Goal: Find specific page/section: Find specific page/section

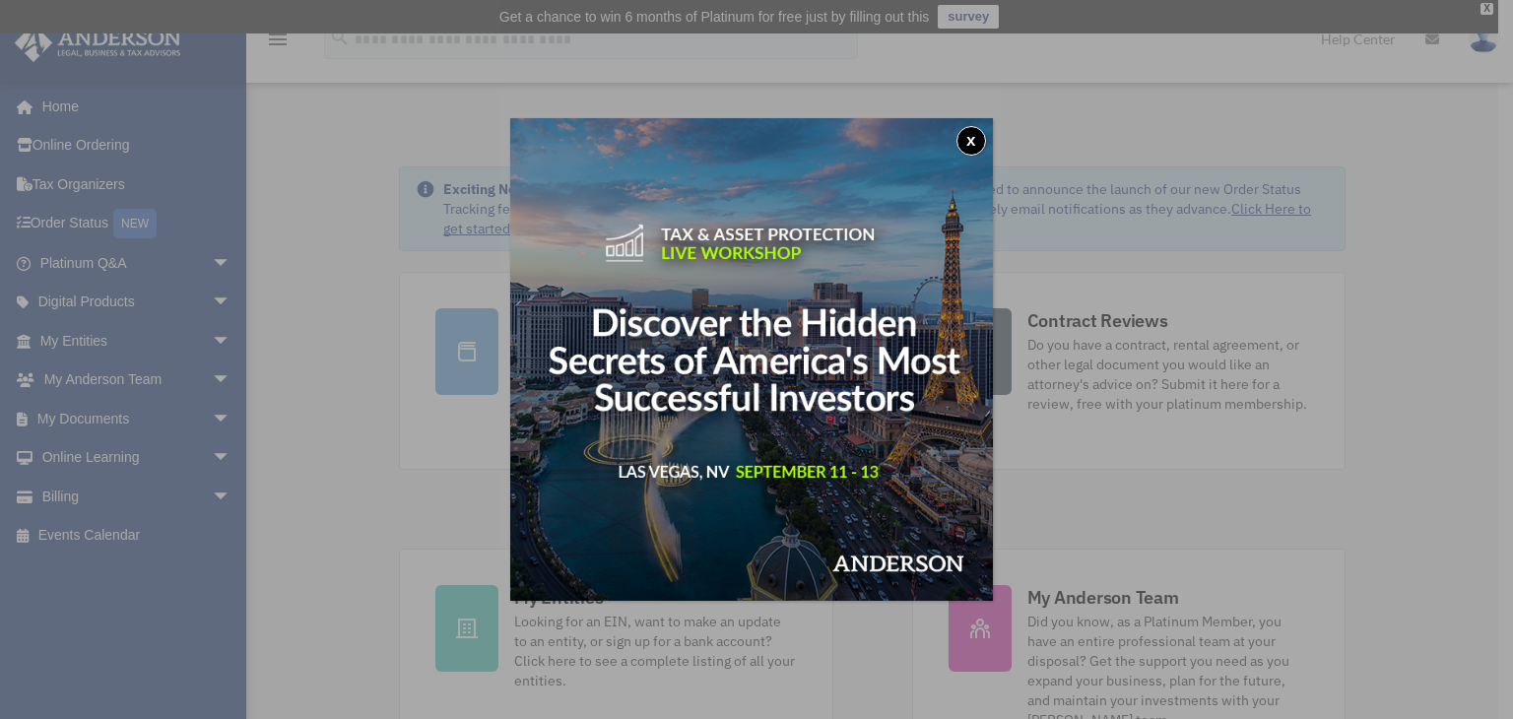
click at [974, 141] on button "x" at bounding box center [972, 141] width 30 height 30
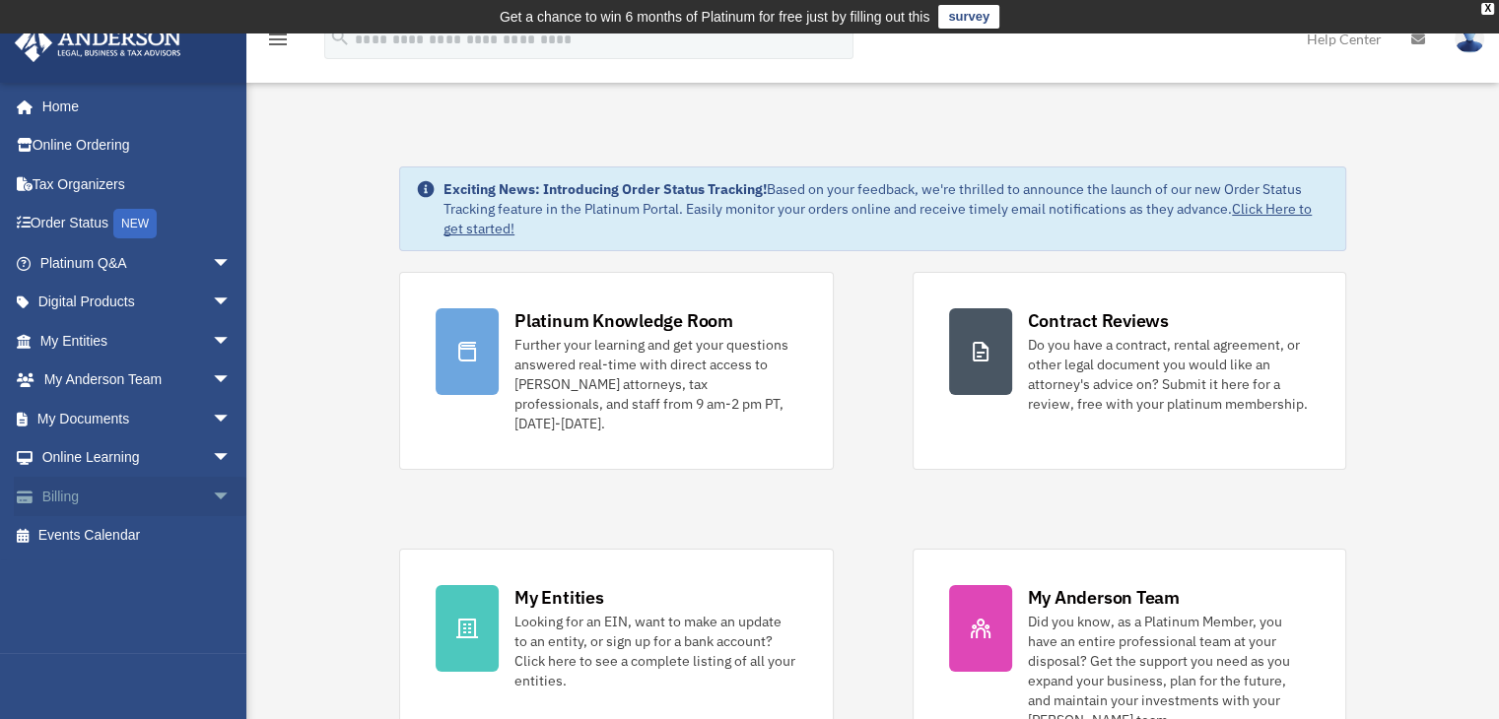
click at [212, 500] on span "arrow_drop_down" at bounding box center [231, 497] width 39 height 40
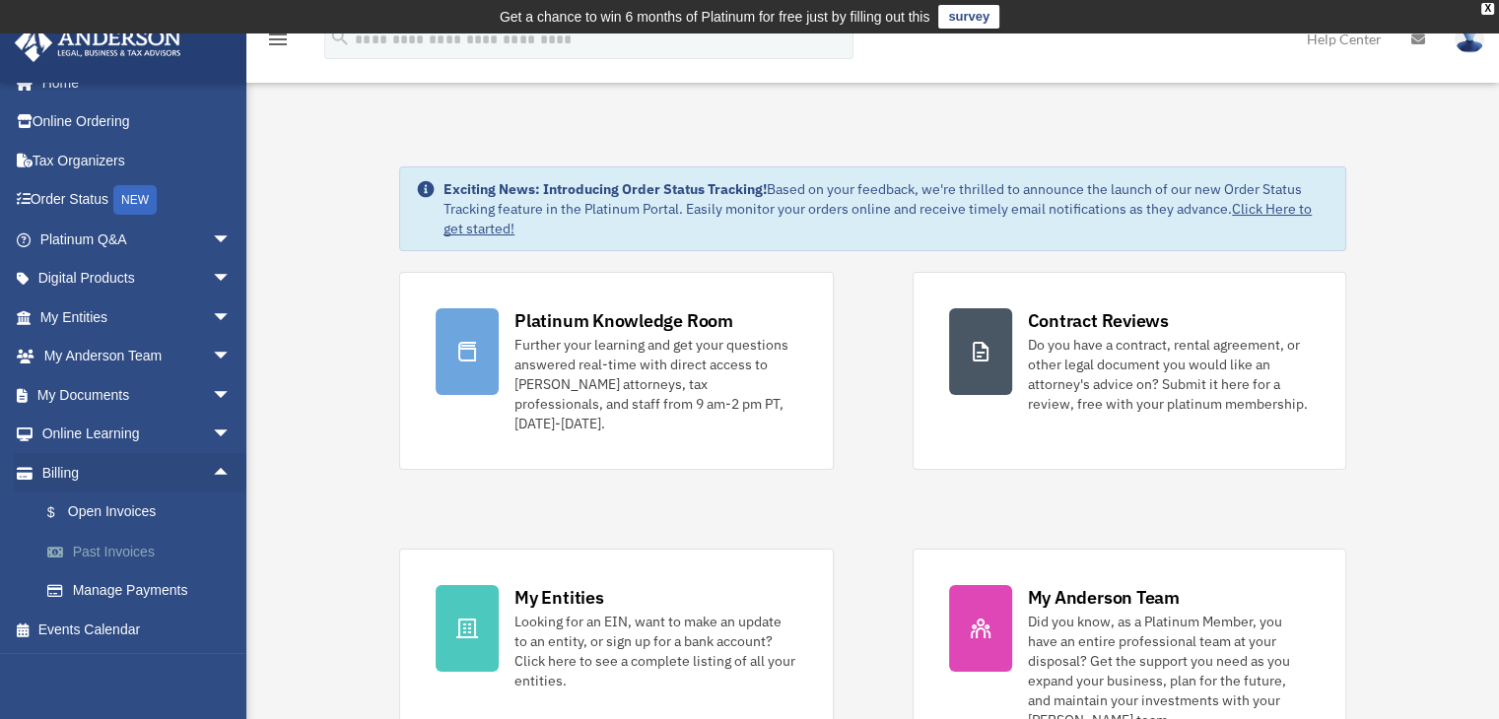
click at [94, 553] on link "Past Invoices" at bounding box center [145, 551] width 234 height 39
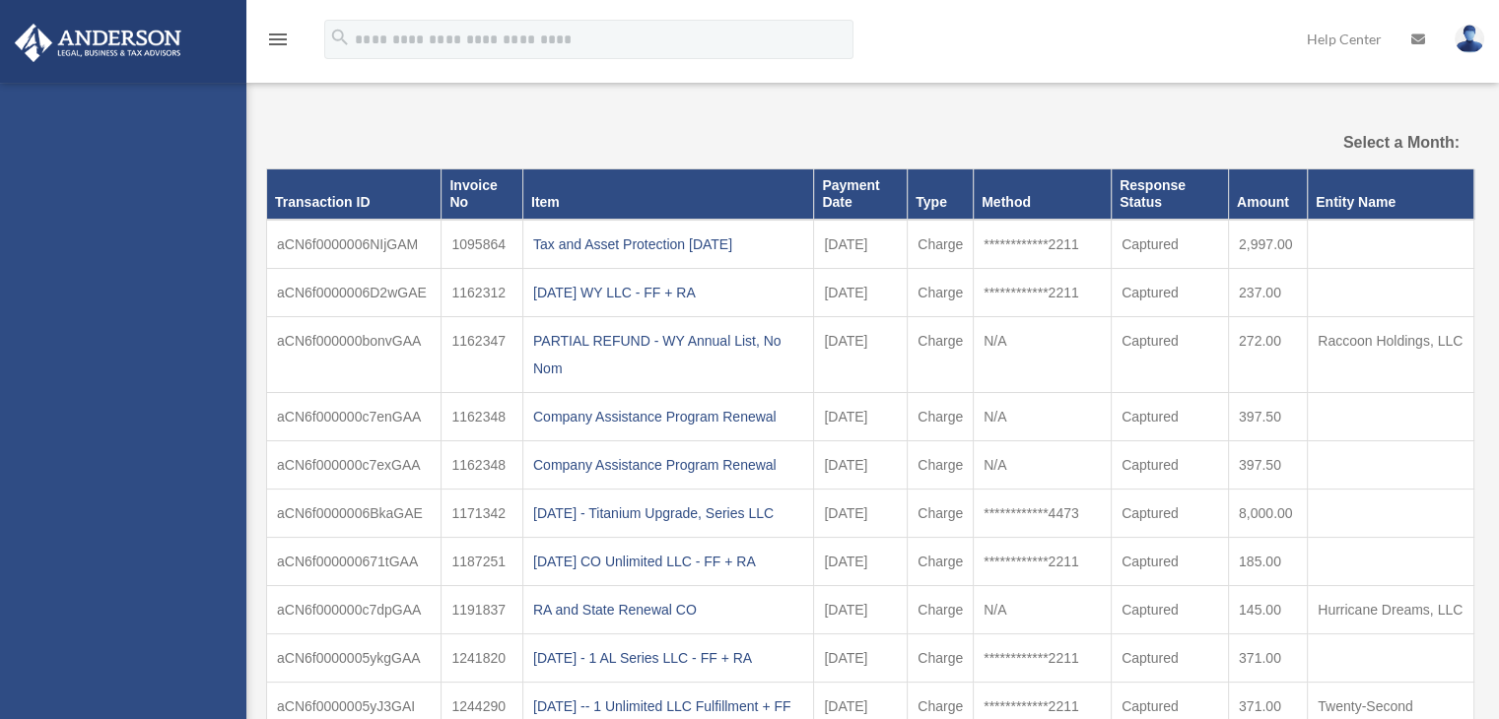
select select
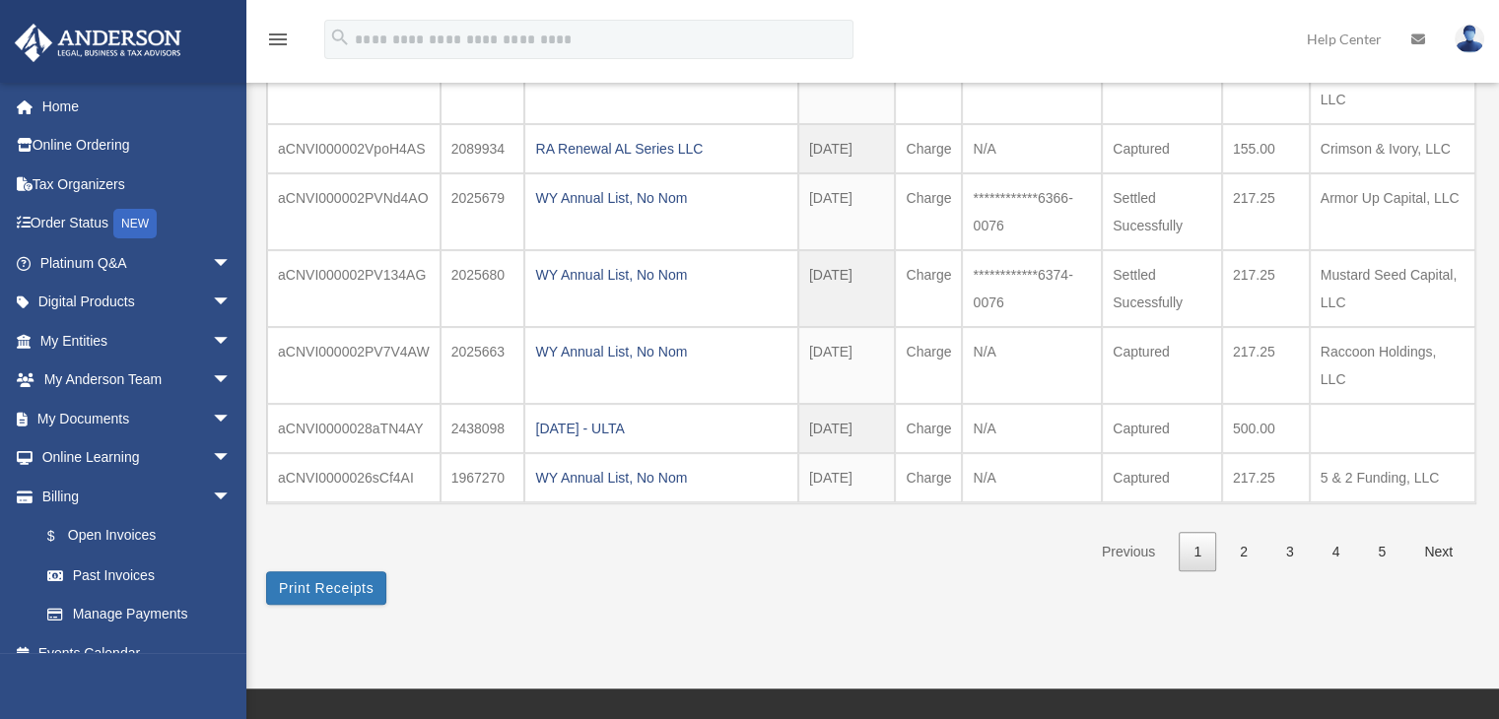
scroll to position [493, 0]
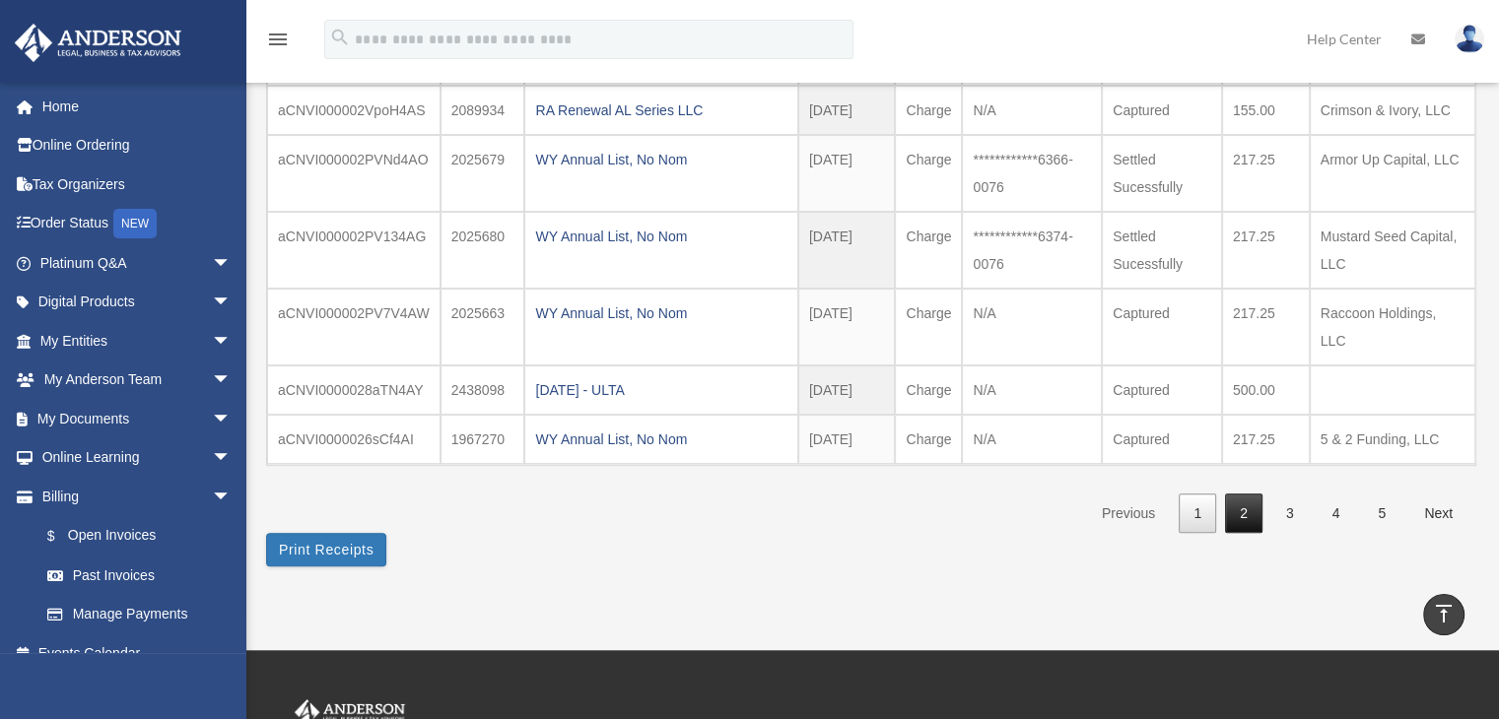
click at [1240, 504] on link "2" at bounding box center [1243, 514] width 37 height 40
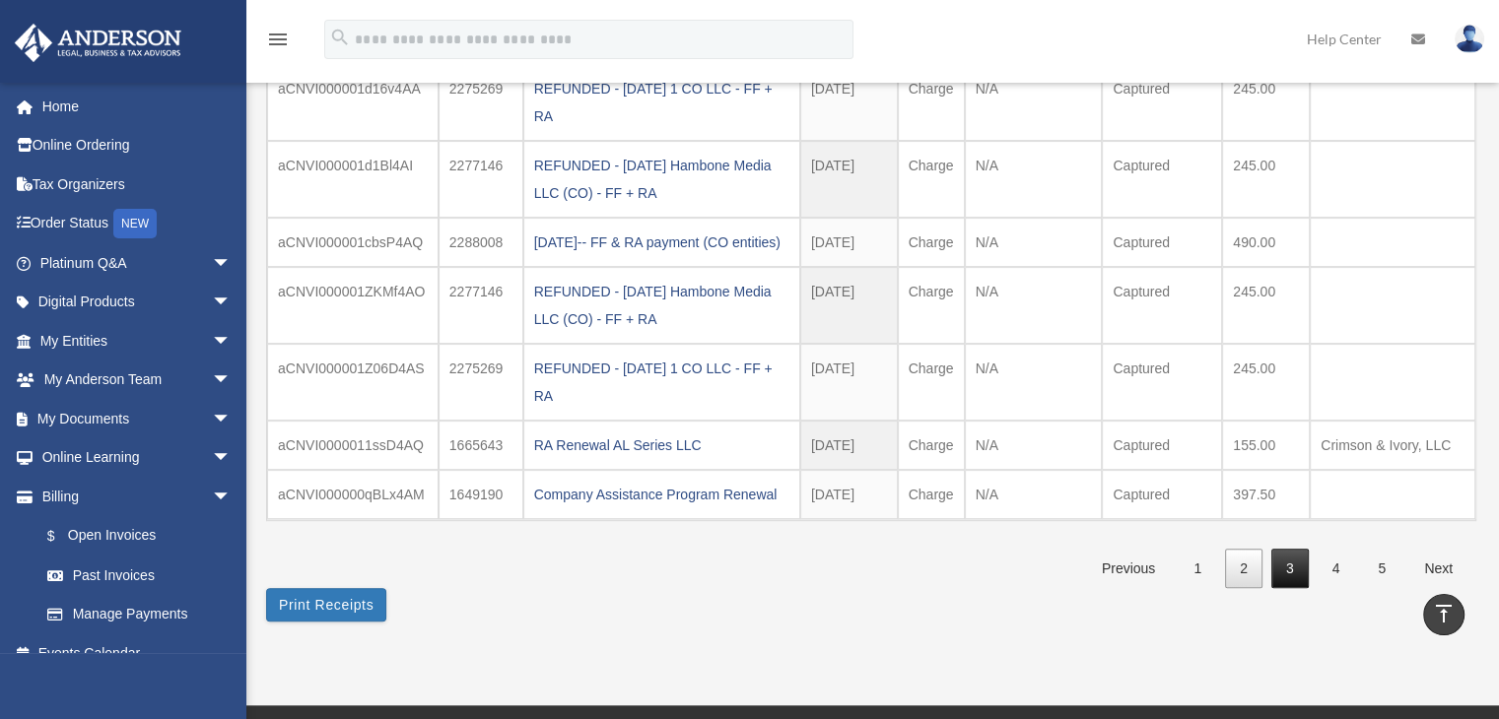
click at [1294, 584] on link "3" at bounding box center [1289, 569] width 37 height 40
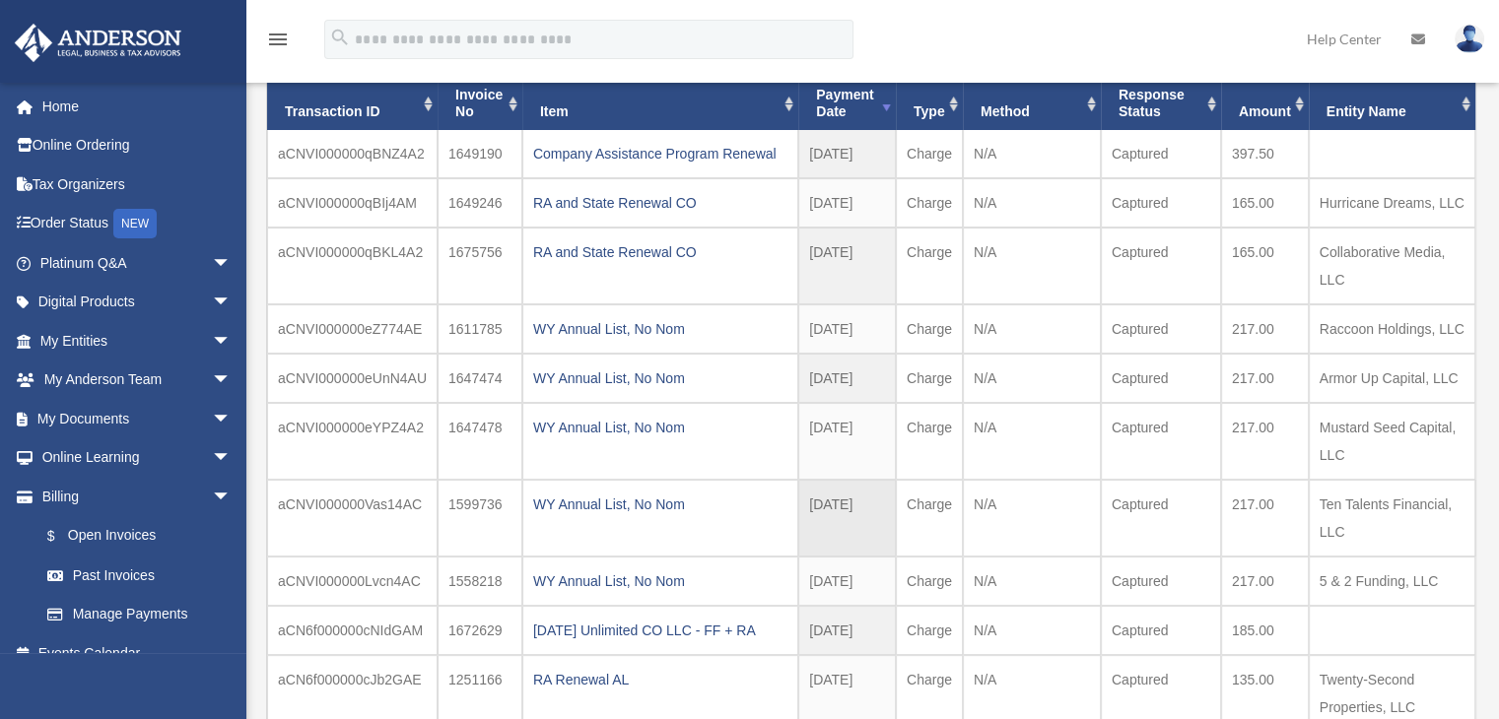
scroll to position [296, 0]
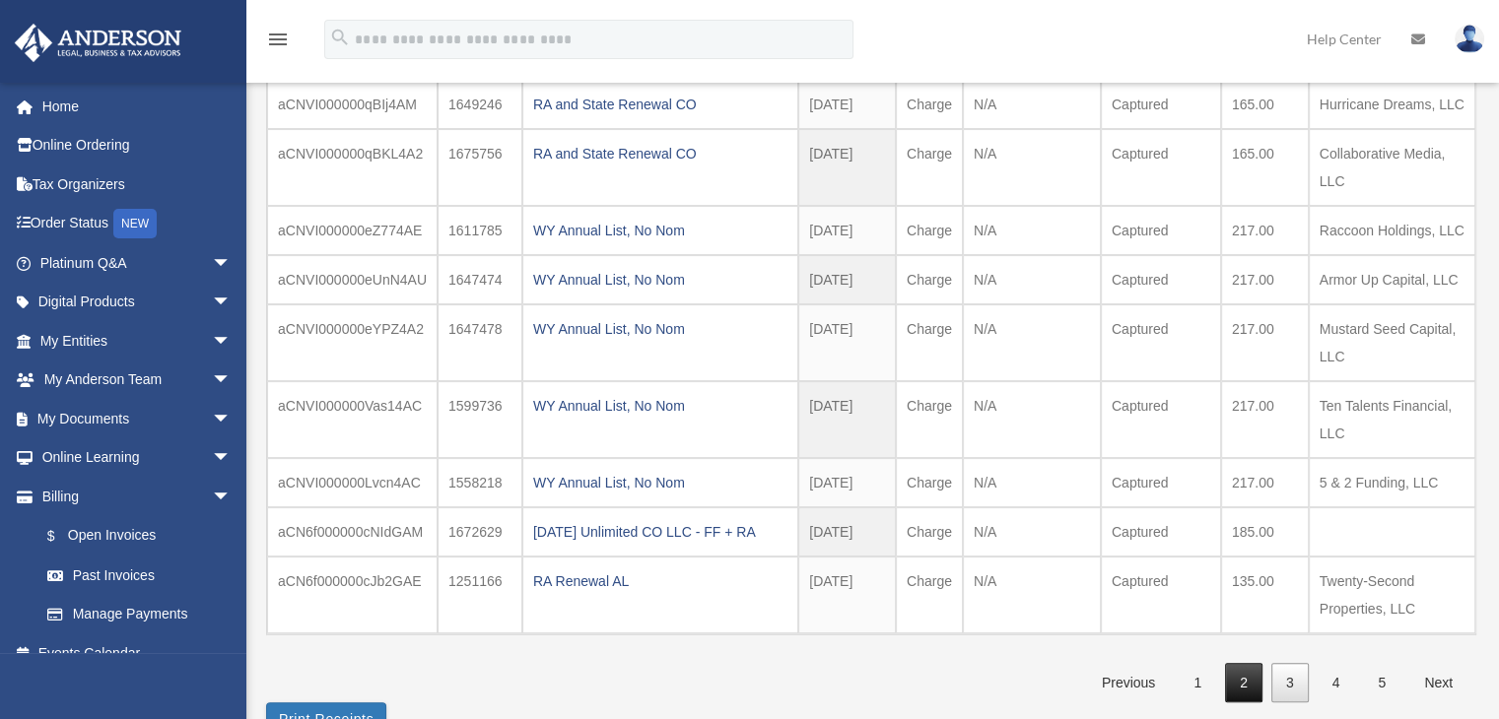
click at [1249, 681] on link "2" at bounding box center [1243, 683] width 37 height 40
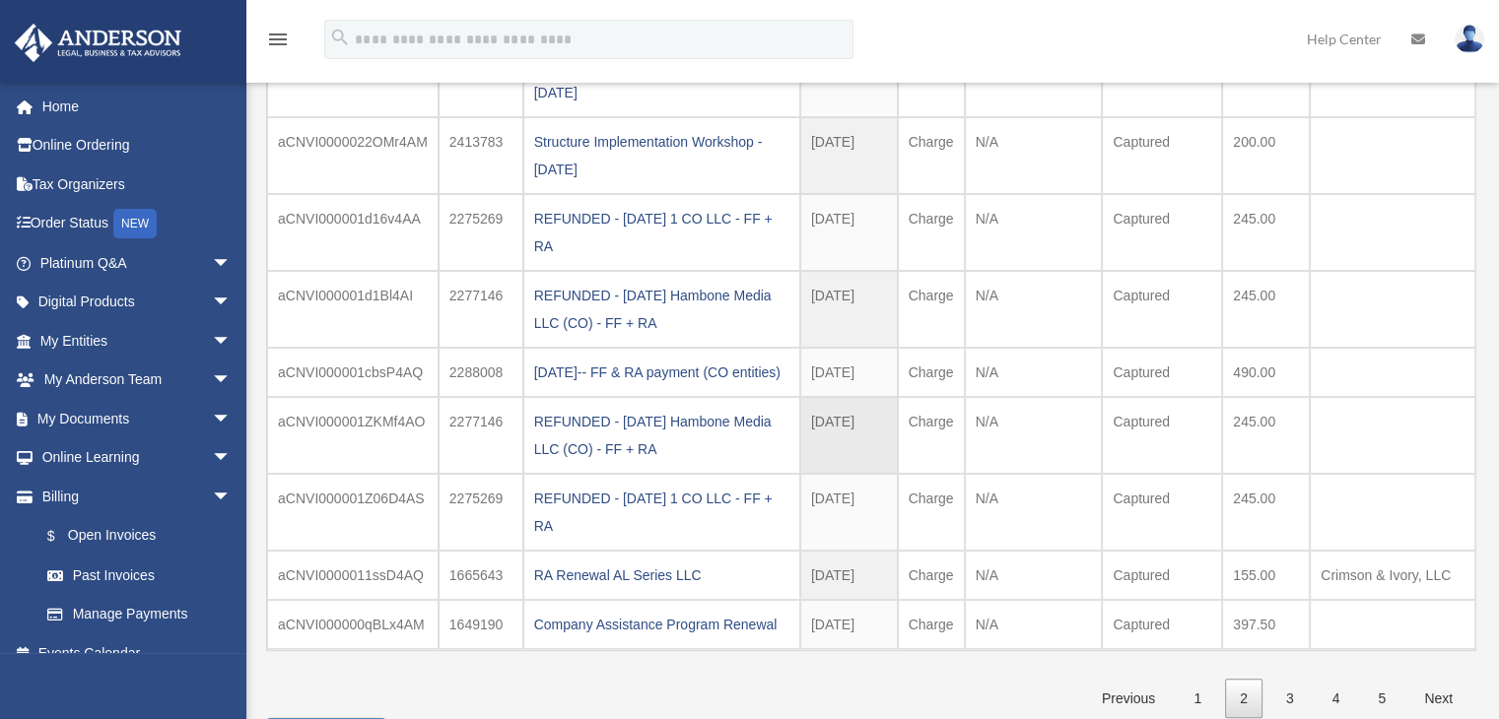
scroll to position [394, 0]
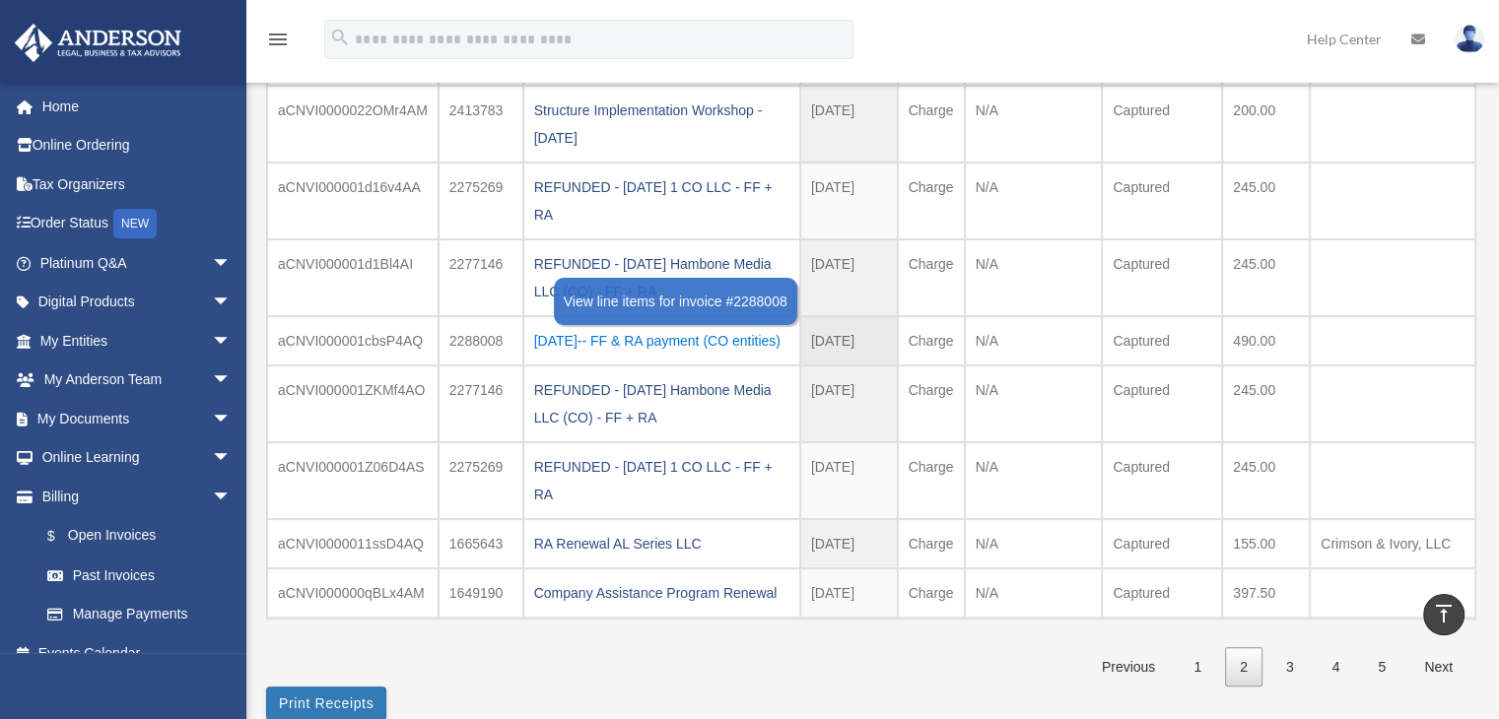
click at [690, 339] on div "[DATE]-- FF & RA payment (CO entities)" at bounding box center [661, 341] width 255 height 28
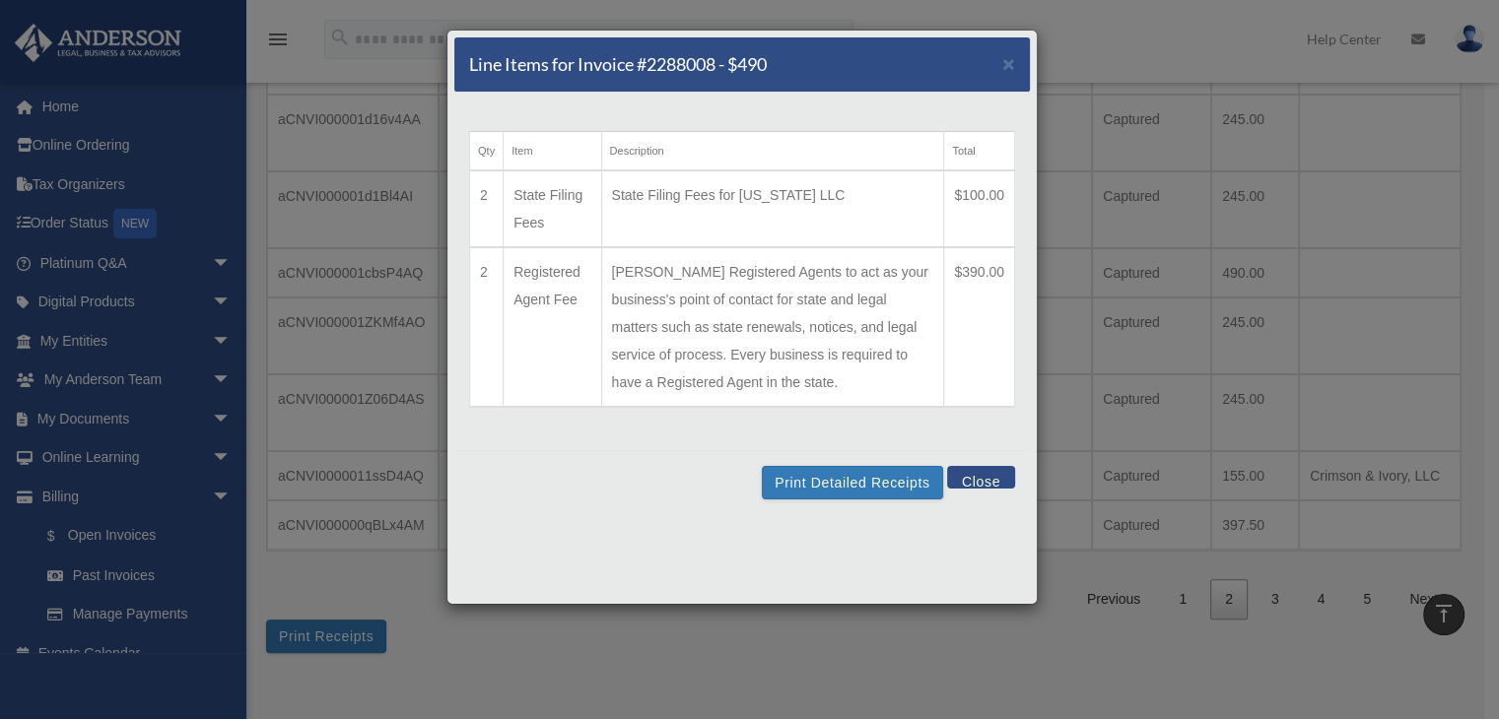
scroll to position [493, 0]
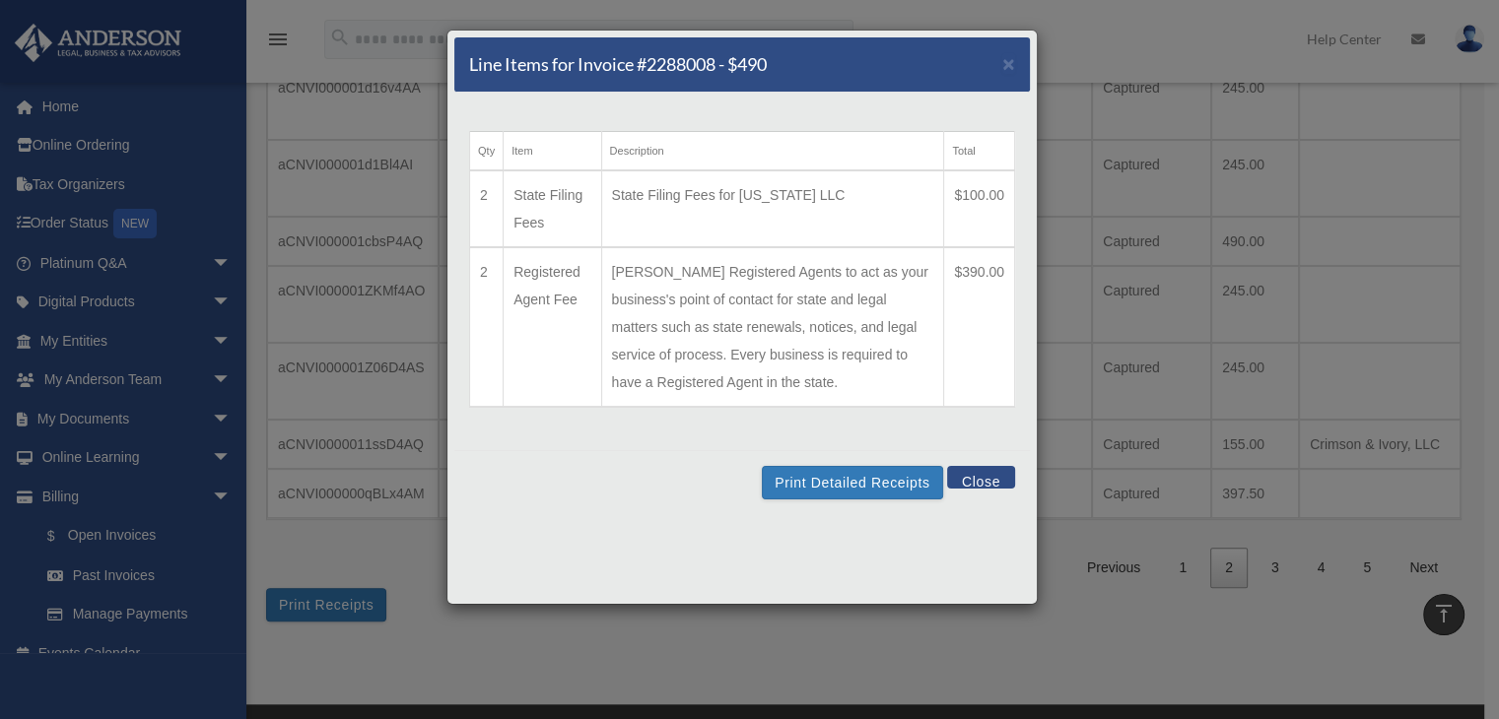
click at [989, 480] on button "Close" at bounding box center [981, 477] width 68 height 23
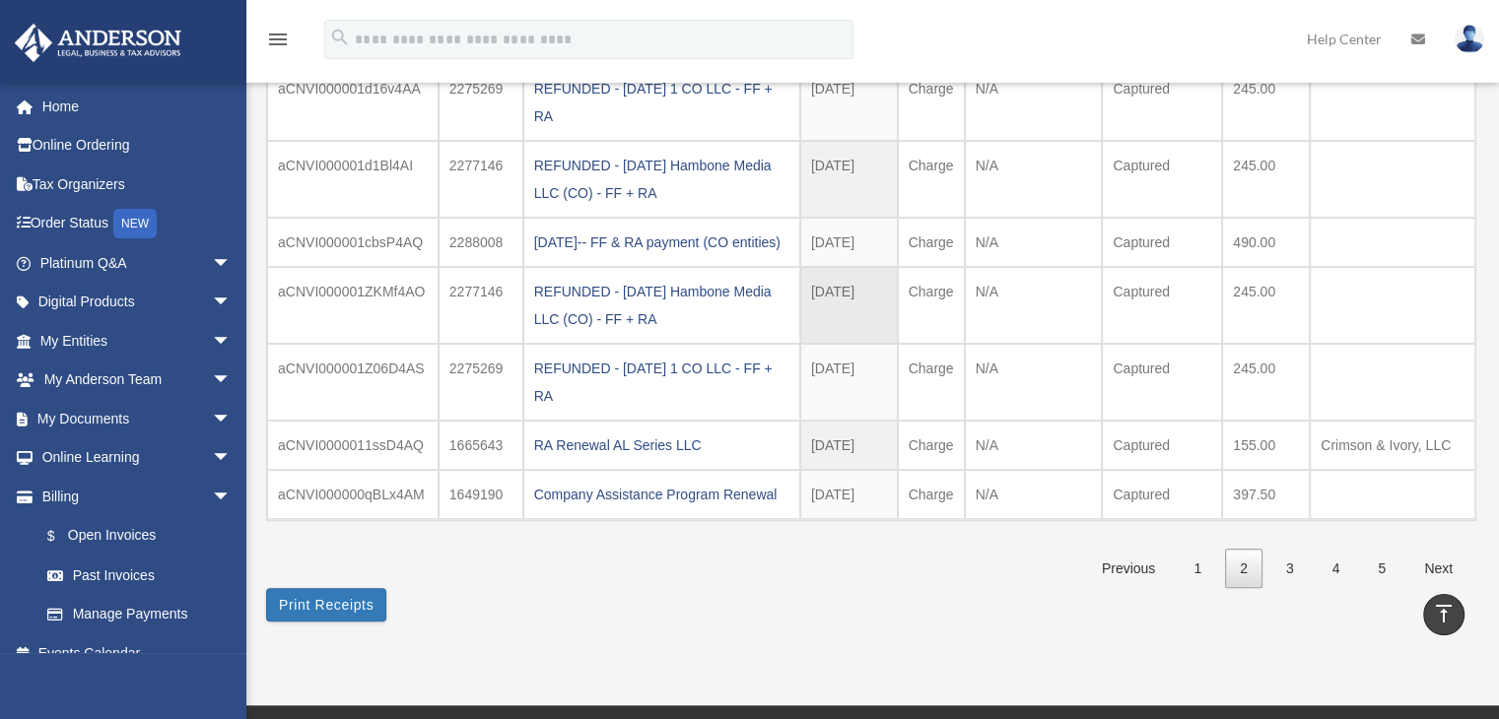
scroll to position [394, 0]
